Goal: Information Seeking & Learning: Find specific fact

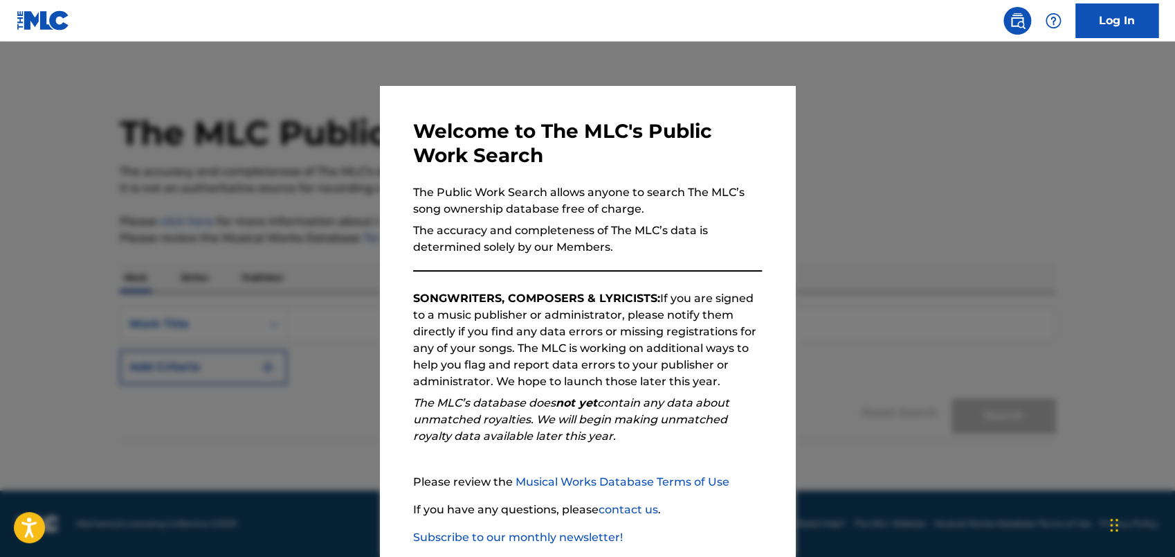
scroll to position [1, 0]
drag, startPoint x: 1166, startPoint y: 328, endPoint x: 1169, endPoint y: 430, distance: 101.8
click at [1169, 430] on div at bounding box center [587, 320] width 1175 height 557
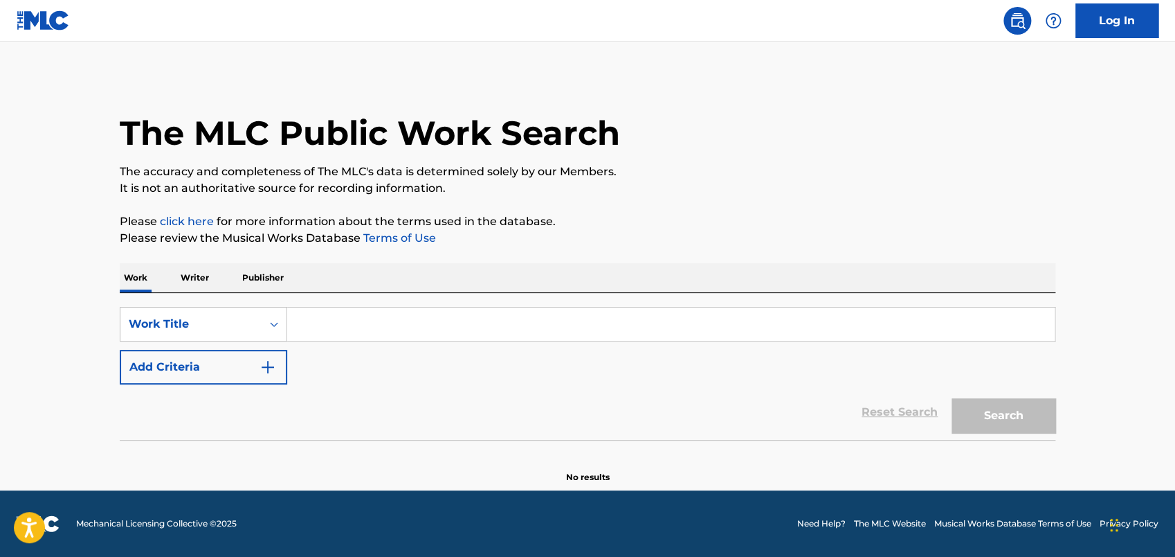
click at [416, 304] on div "SearchWithCriteriaf200c1ad-d1e4-4b63-9a47-bee07cf7bcd6 Work Title Add Criteria …" at bounding box center [588, 366] width 936 height 147
click at [410, 319] on input "Search Form" at bounding box center [671, 323] width 768 height 33
paste input "SWINGING ON A STAR"
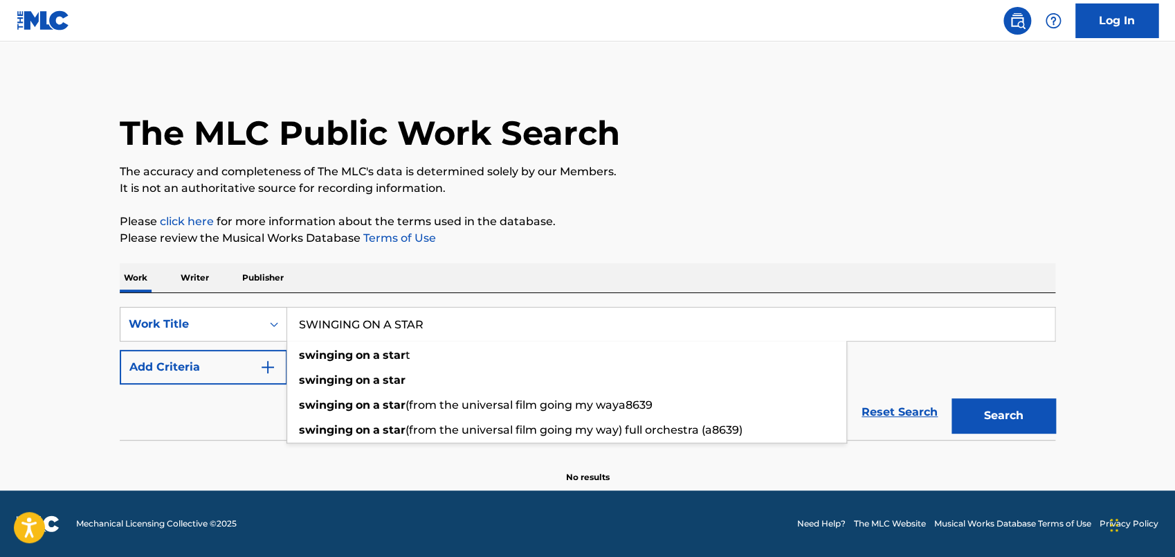
type input "SWINGING ON A STAR"
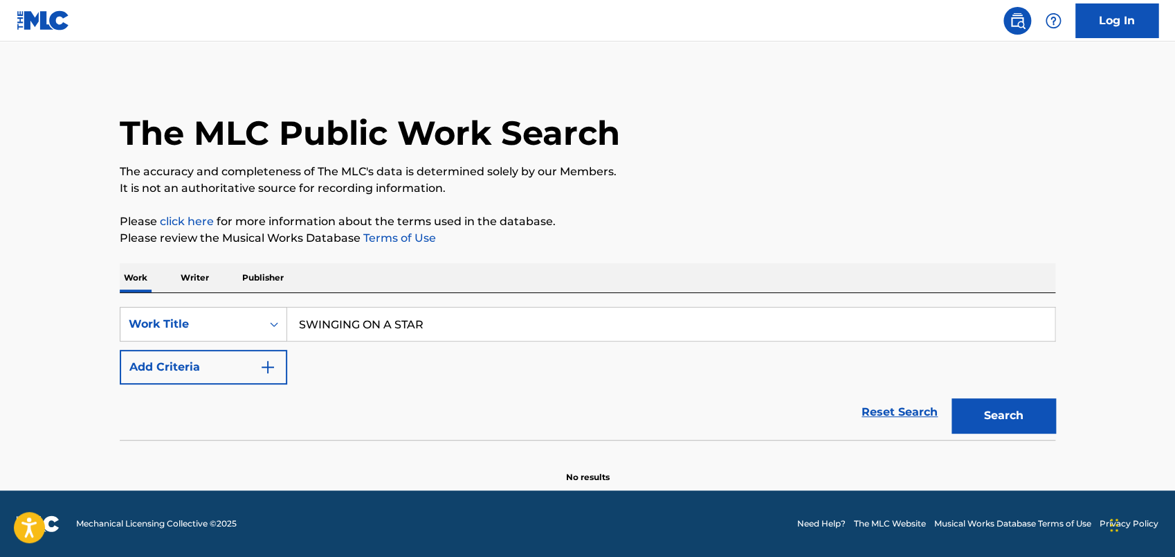
click at [250, 373] on button "Add Criteria" at bounding box center [204, 367] width 168 height 35
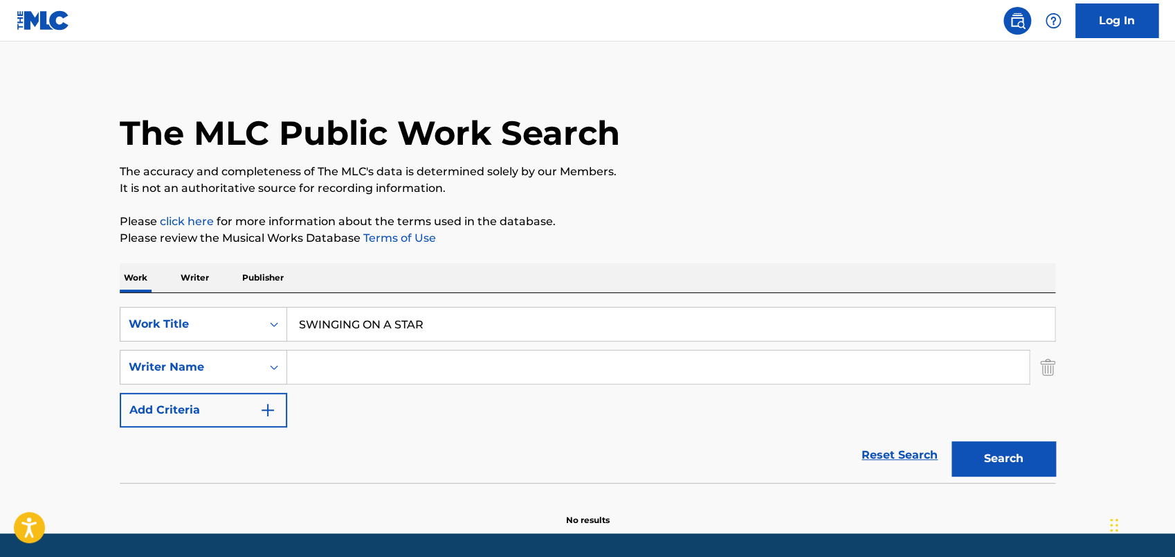
click at [324, 365] on input "Search Form" at bounding box center [658, 366] width 742 height 33
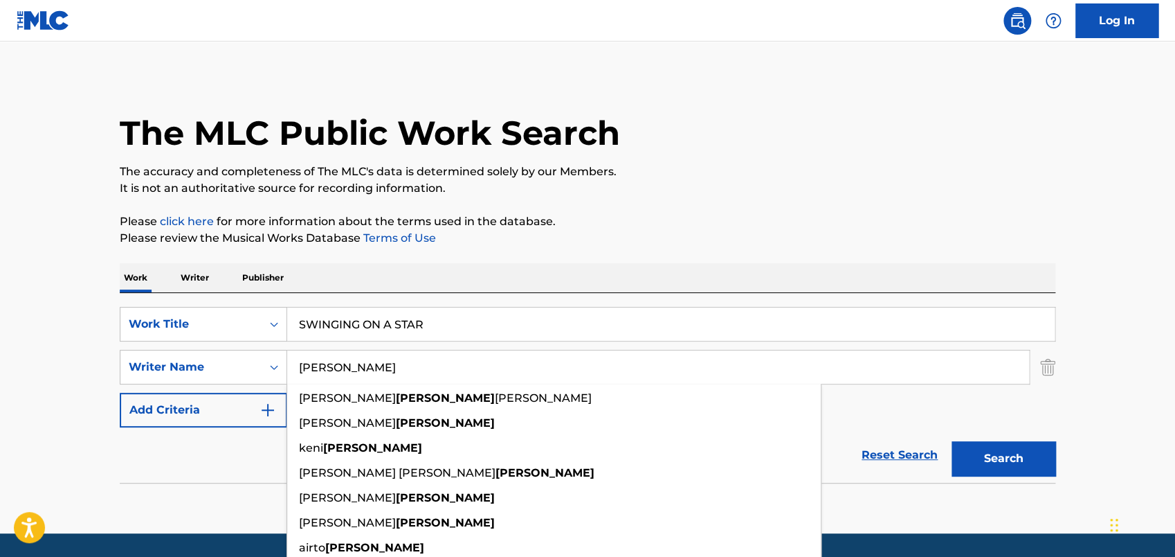
type input "[PERSON_NAME]"
click at [1098, 401] on main "The MLC Public Work Search The accuracy and completeness of The MLC's data is d…" at bounding box center [587, 286] width 1175 height 493
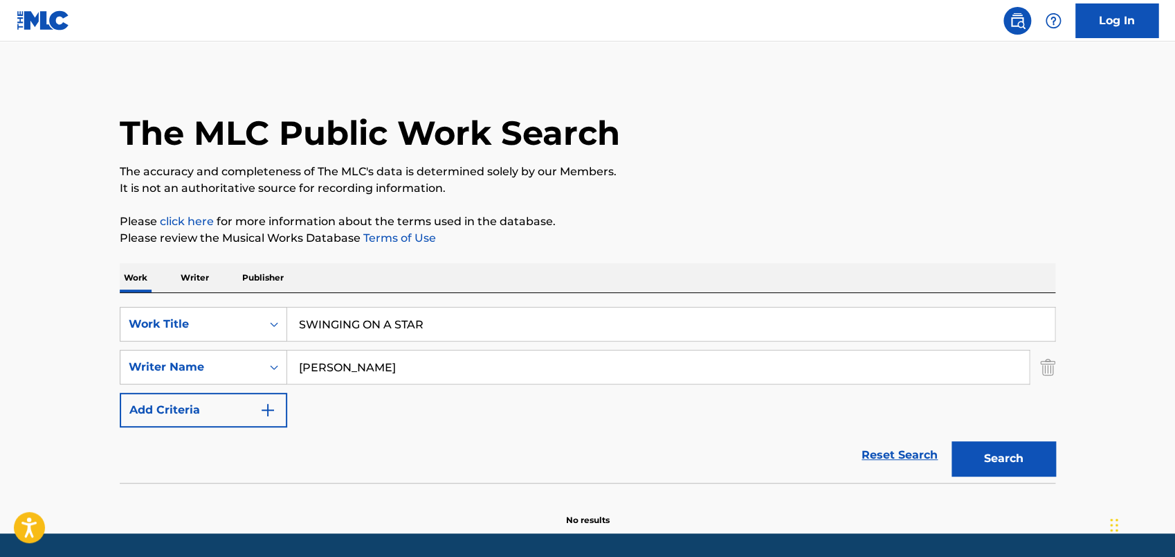
click at [1011, 458] on button "Search" at bounding box center [1004, 458] width 104 height 35
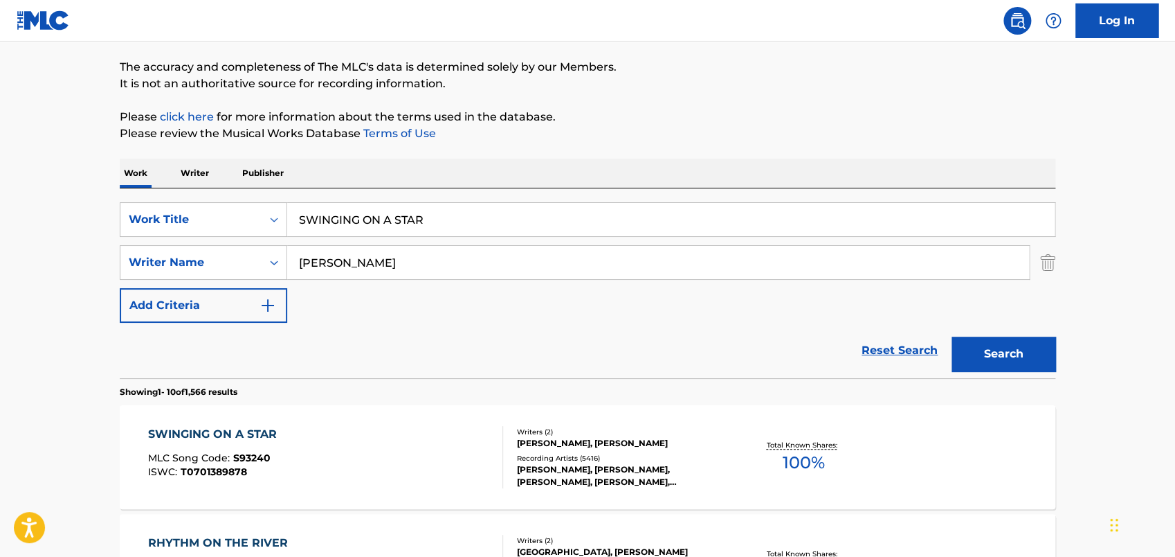
scroll to position [219, 0]
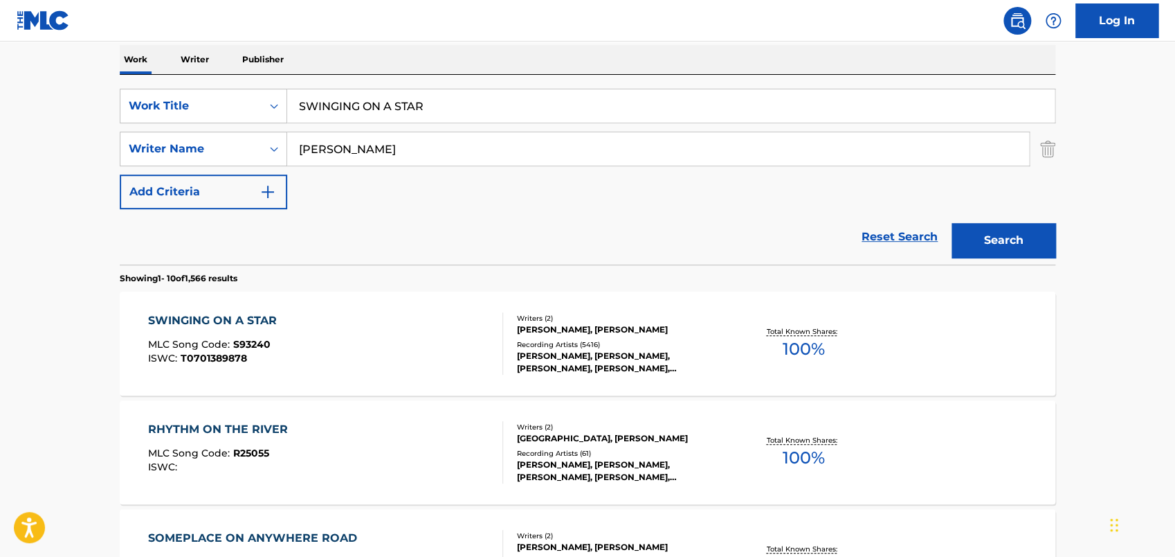
click at [195, 321] on div "SWINGING ON A STAR" at bounding box center [216, 320] width 136 height 17
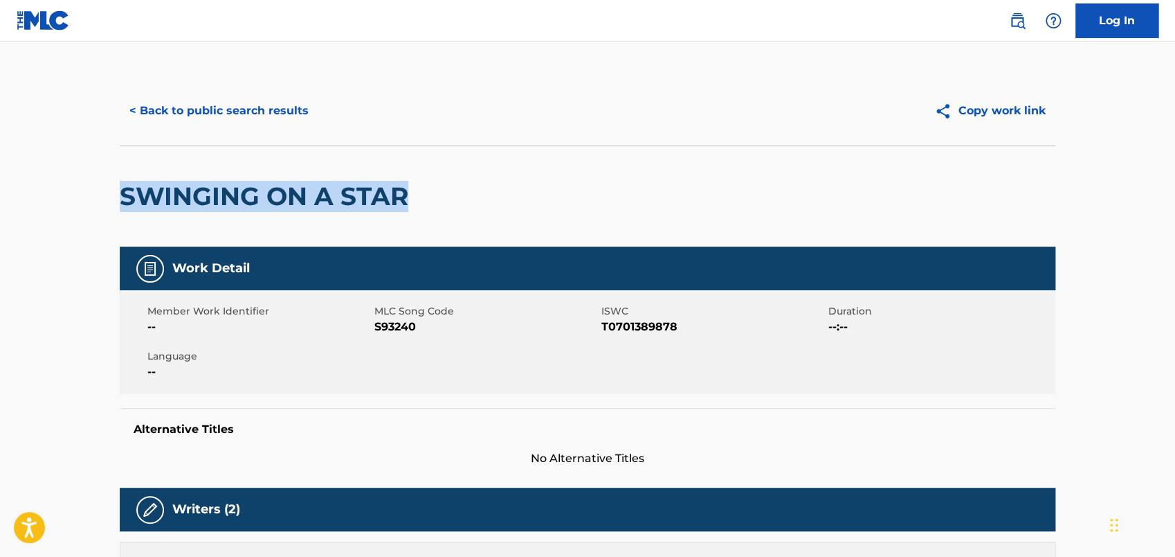
drag, startPoint x: 109, startPoint y: 197, endPoint x: 419, endPoint y: 214, distance: 309.9
copy h2 "SWINGING ON A STAR"
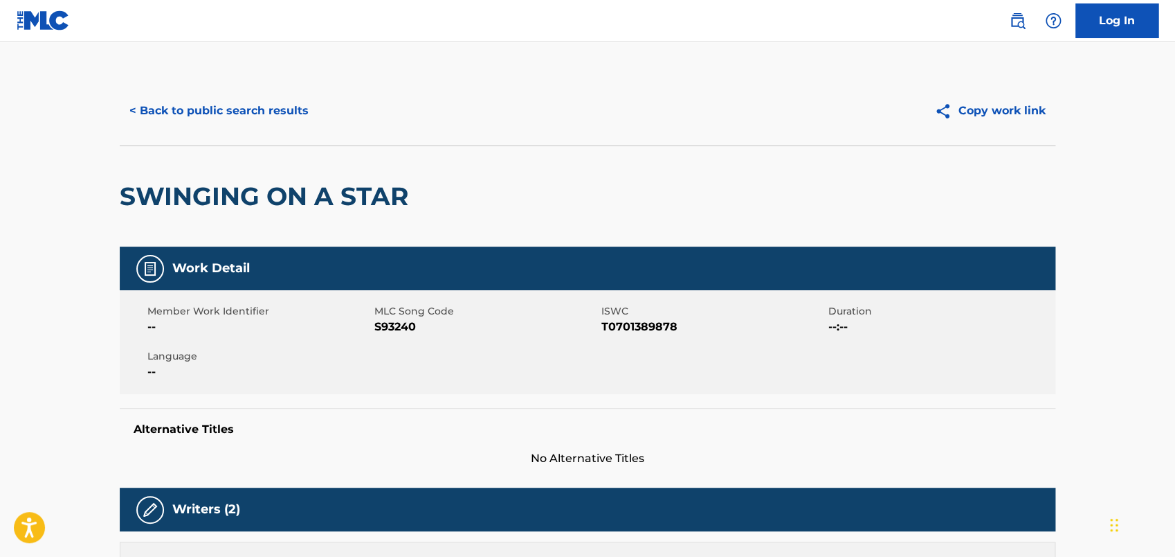
click at [400, 327] on span "S93240" at bounding box center [486, 326] width 224 height 17
copy span "S93240"
